Goal: Find contact information: Find contact information

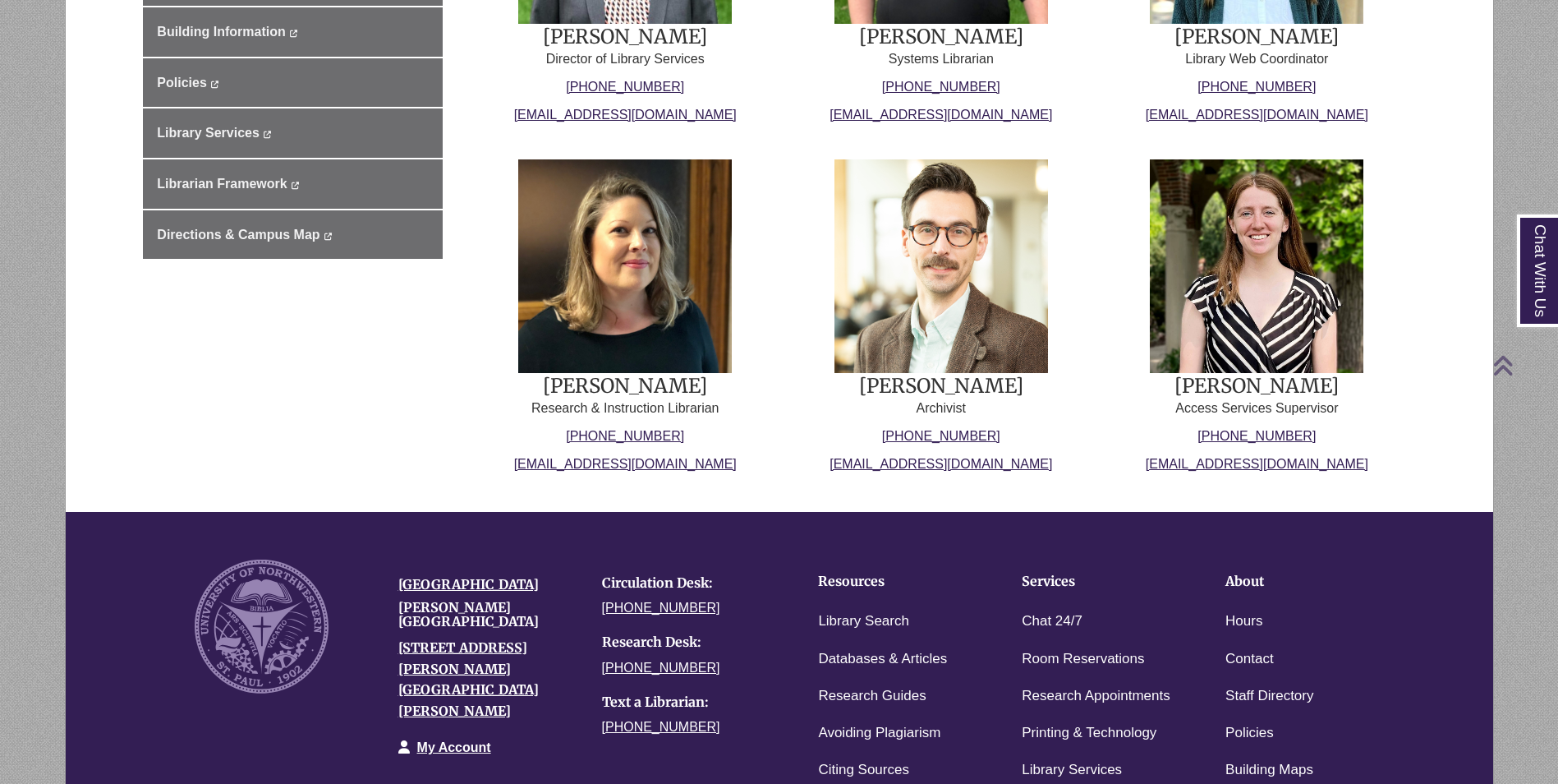
scroll to position [739, 0]
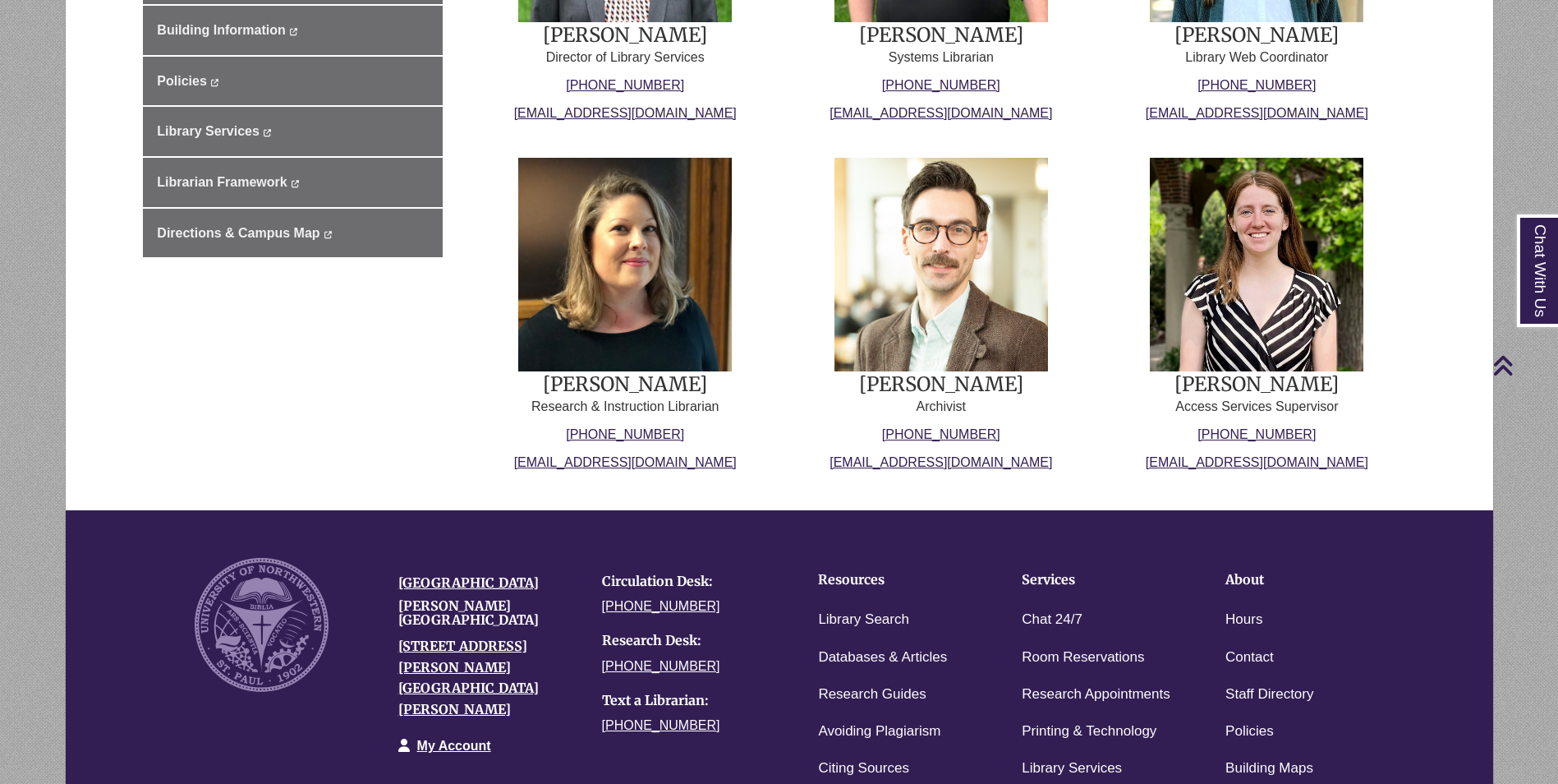
click at [660, 405] on p "Research & Instruction Librarian" at bounding box center [625, 407] width 290 height 20
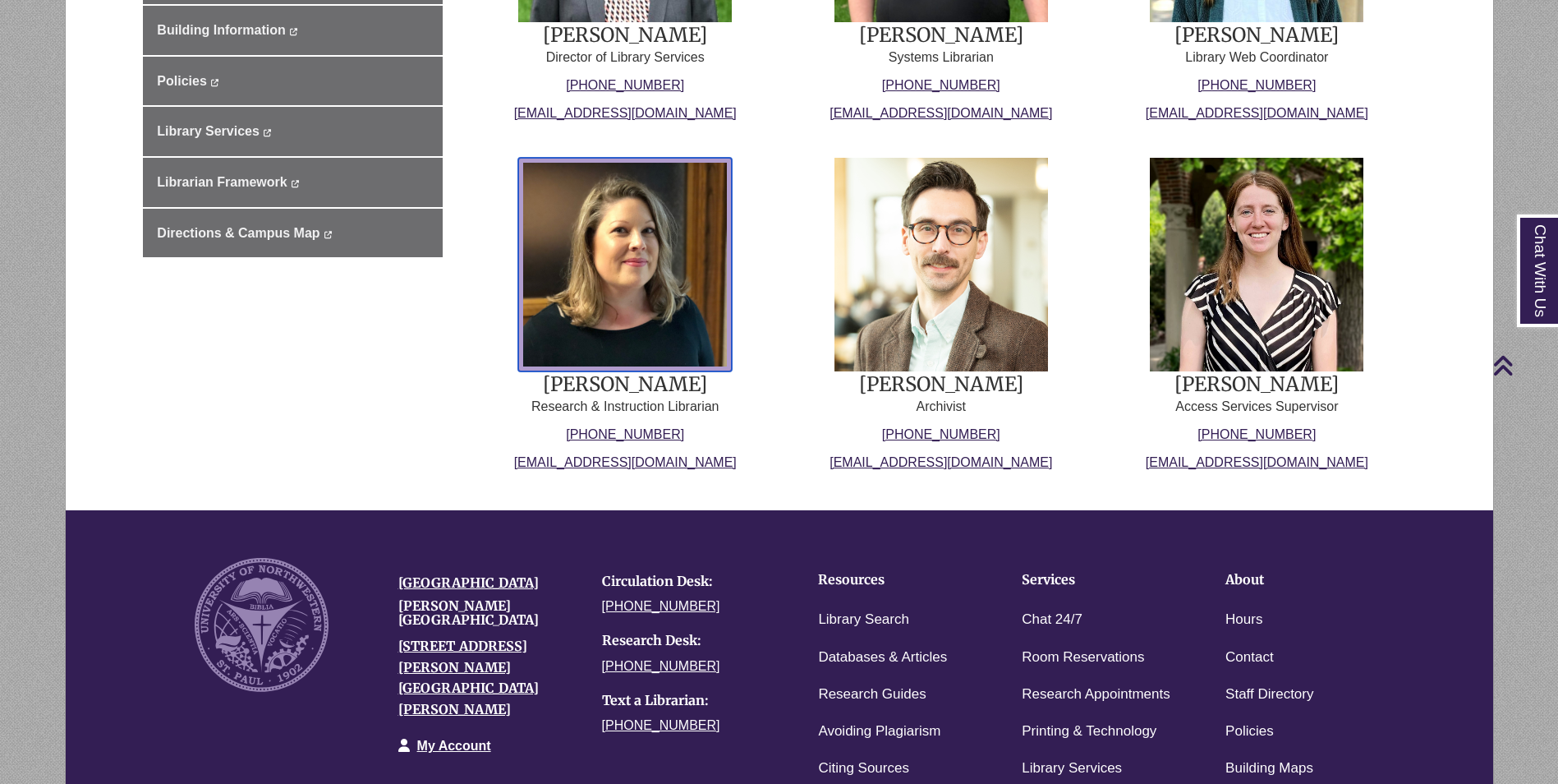
click at [662, 368] on img at bounding box center [625, 264] width 214 height 214
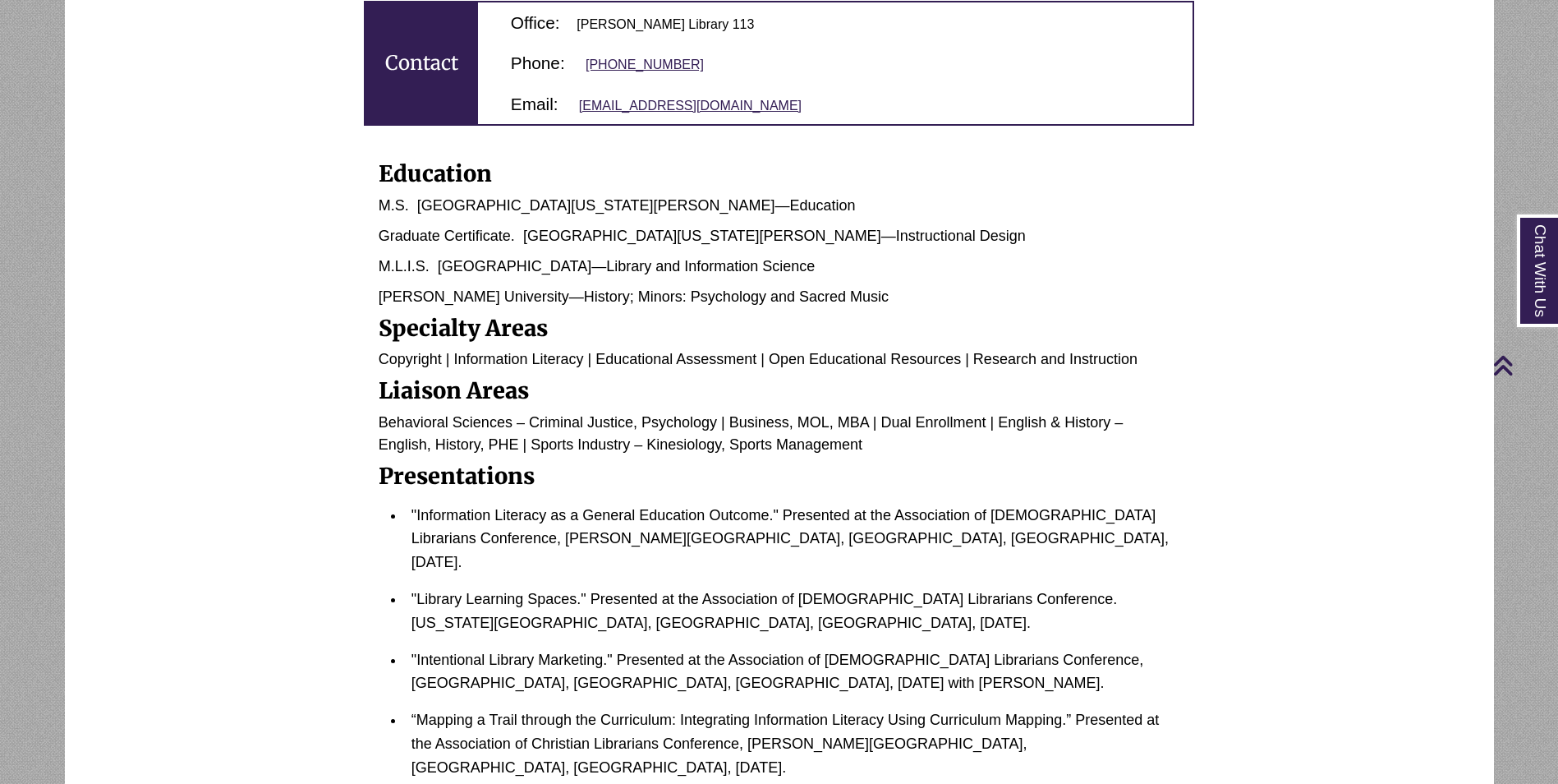
scroll to position [821, 0]
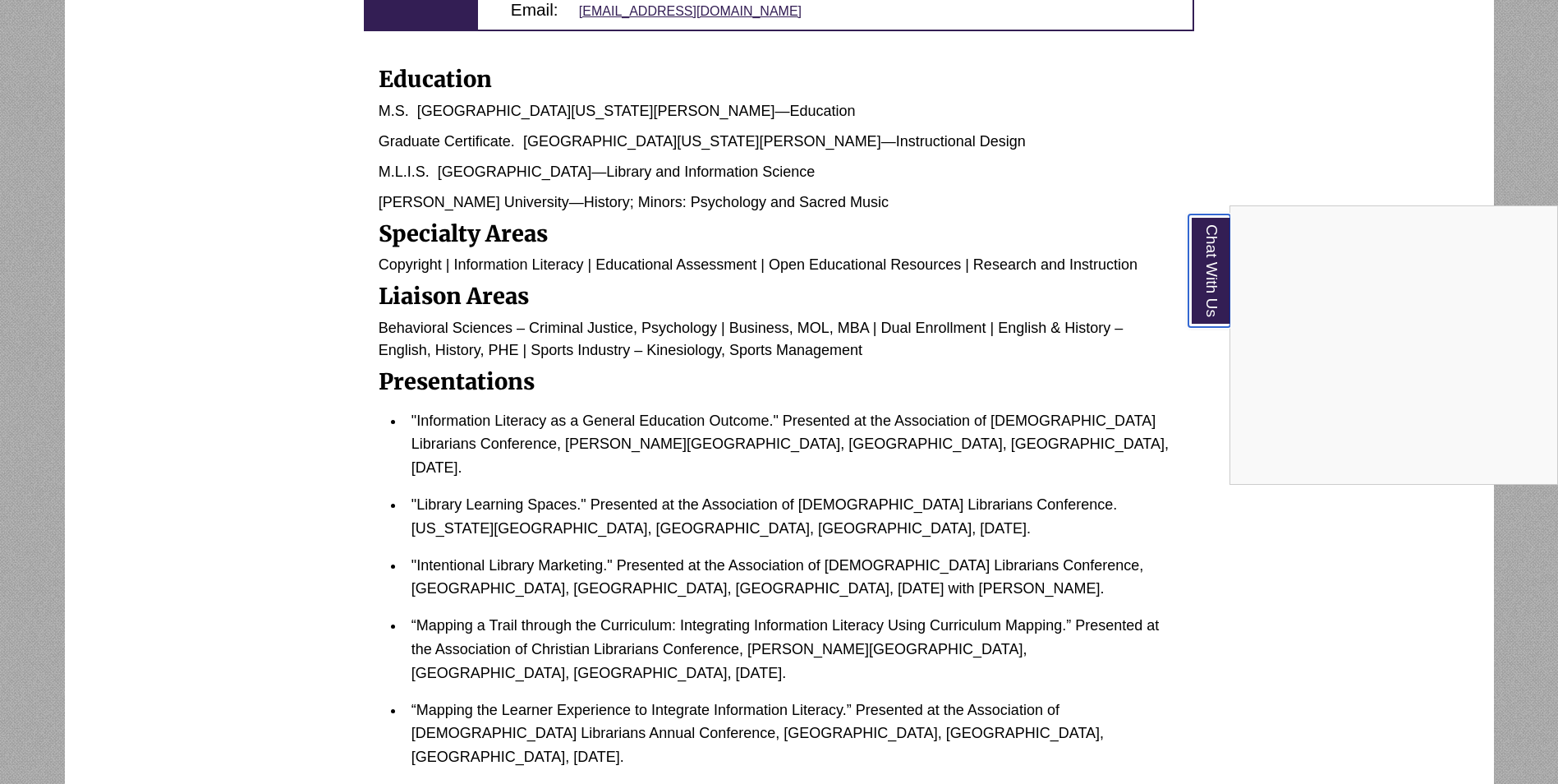
click at [1192, 292] on link "Chat With Us" at bounding box center [1210, 271] width 42 height 113
